Goal: Task Accomplishment & Management: Use online tool/utility

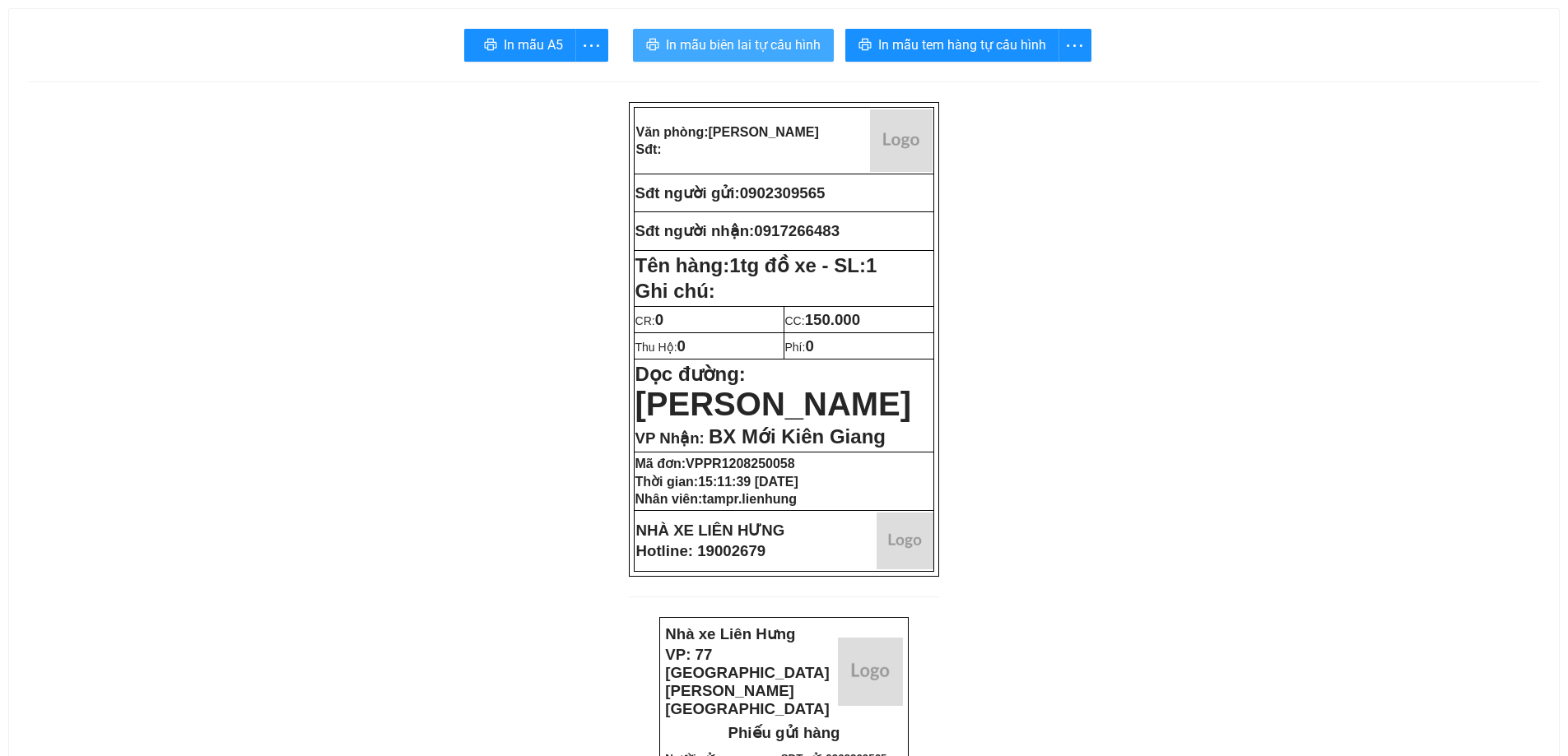
click at [734, 50] on span "In mẫu biên lai tự cấu hình" at bounding box center [743, 45] width 154 height 20
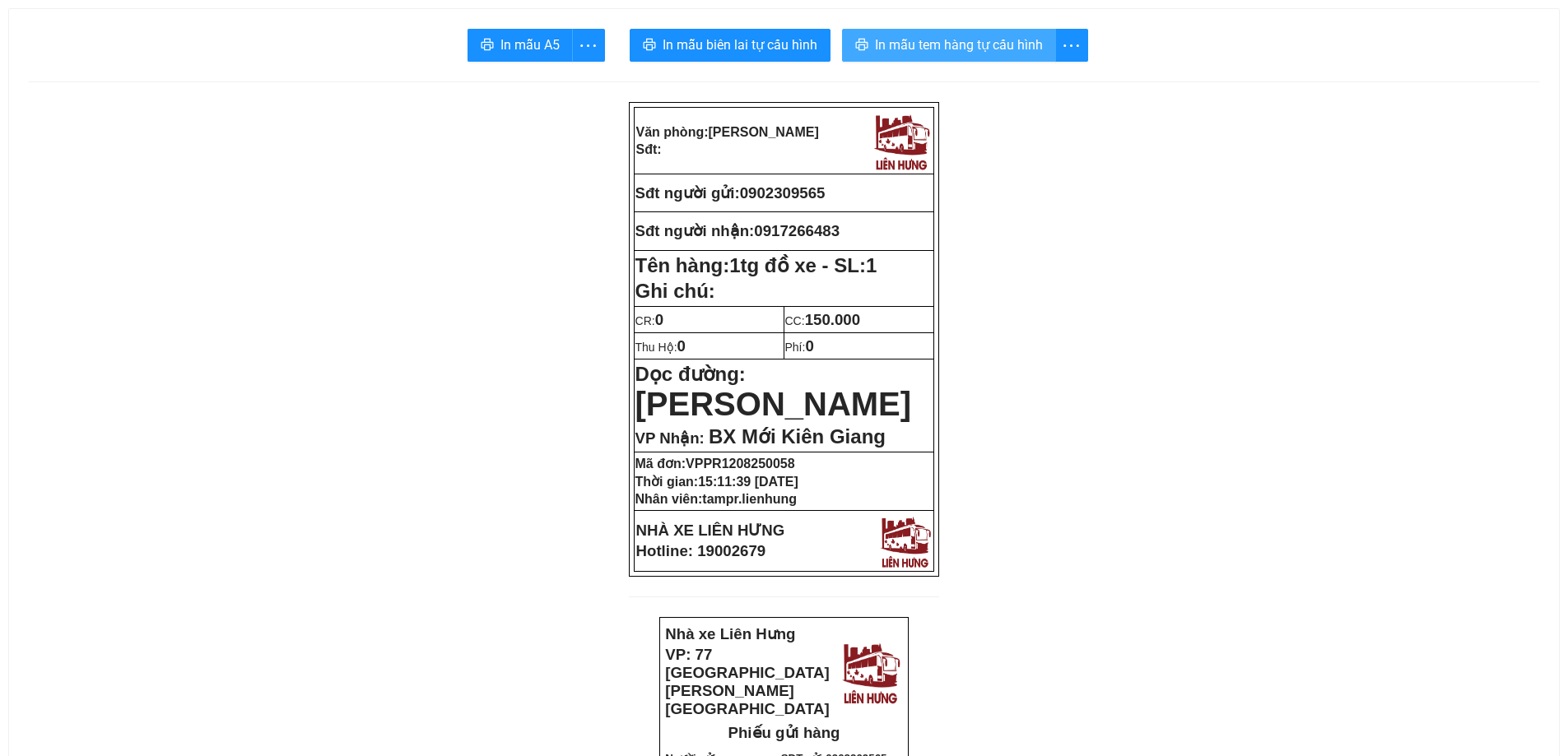
click at [956, 52] on span "In mẫu tem hàng tự cấu hình" at bounding box center [959, 45] width 168 height 20
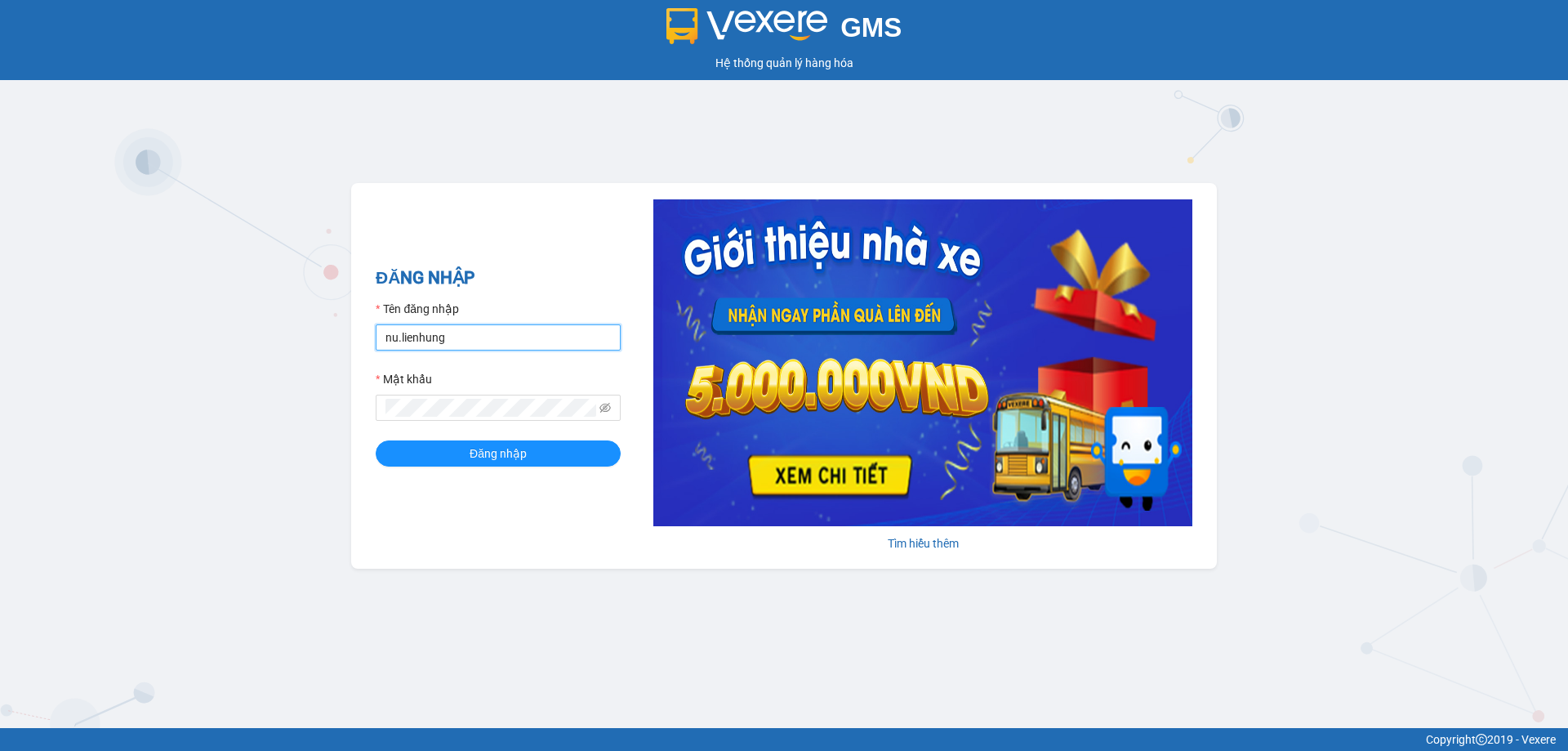
click at [472, 339] on input "nu.lienhung" at bounding box center [498, 337] width 245 height 26
type input "tampr.lienhung"
click at [477, 434] on form "Tên đăng nhập tampr.lienhung Mật khẩu Đăng nhập" at bounding box center [498, 383] width 245 height 167
click at [478, 451] on span "Đăng nhập" at bounding box center [498, 454] width 57 height 18
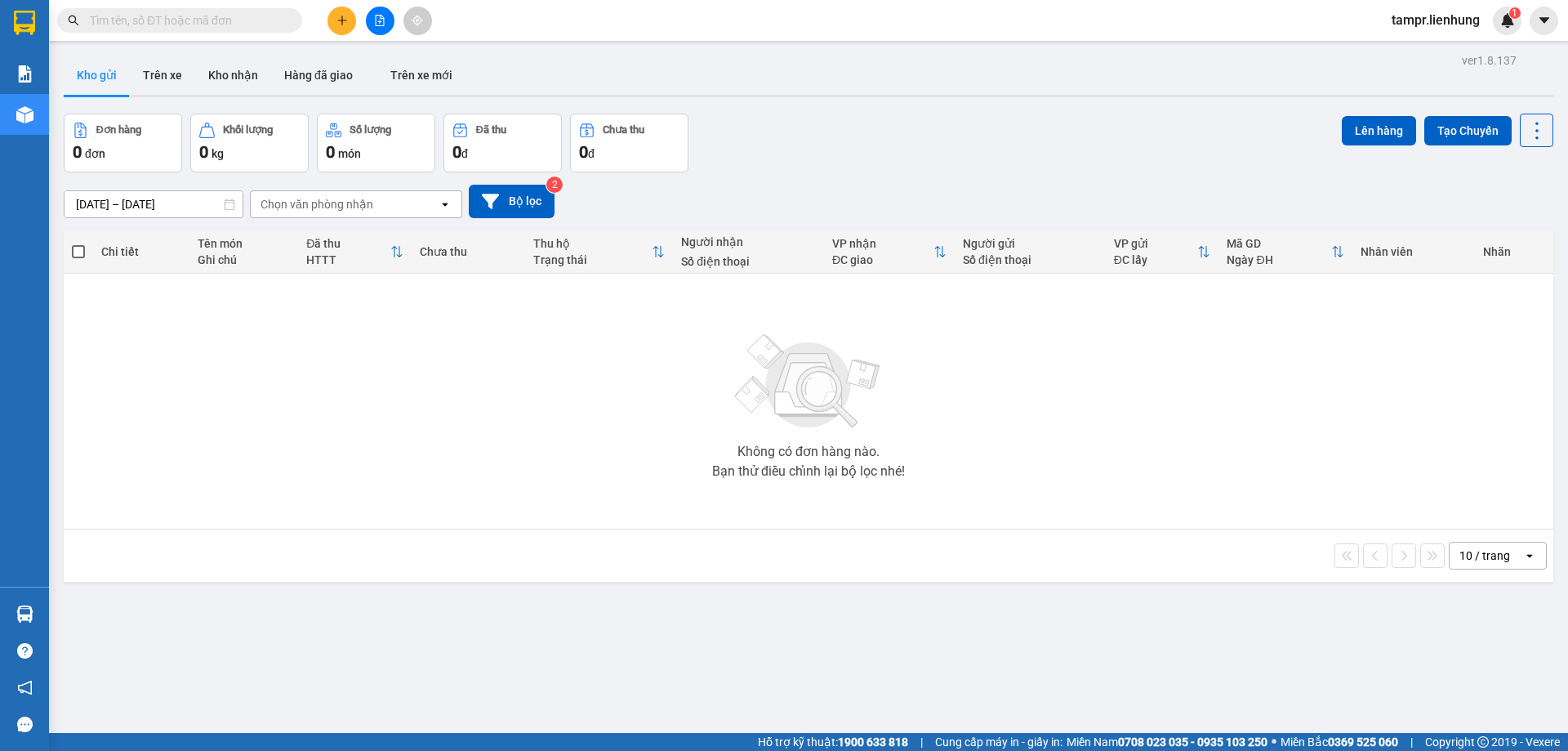
click at [98, 108] on div "ver 1.8.137 Kho gửi Trên xe Kho nhận Hàng đã giao Trên xe mới Đơn hàng 0 đơn Kh…" at bounding box center [809, 424] width 1503 height 751
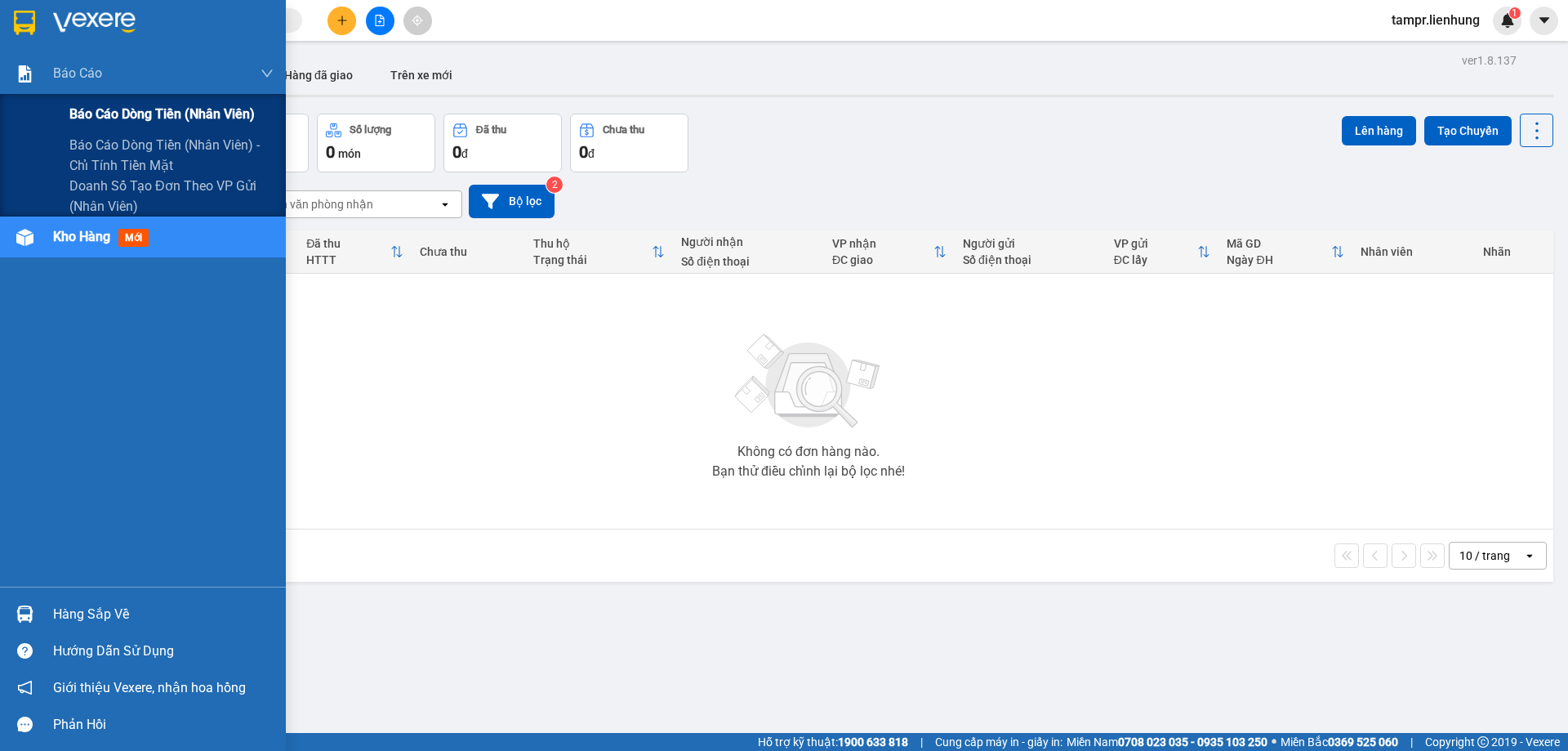
click at [111, 116] on span "Báo cáo dòng tiền (nhân viên)" at bounding box center [161, 114] width 185 height 20
